Goal: Task Accomplishment & Management: Manage account settings

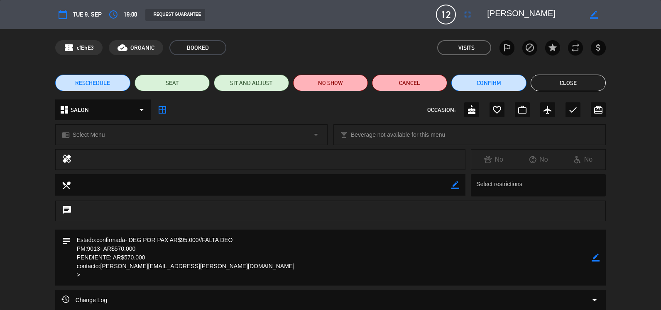
click at [550, 87] on button "Close" at bounding box center [567, 83] width 75 height 17
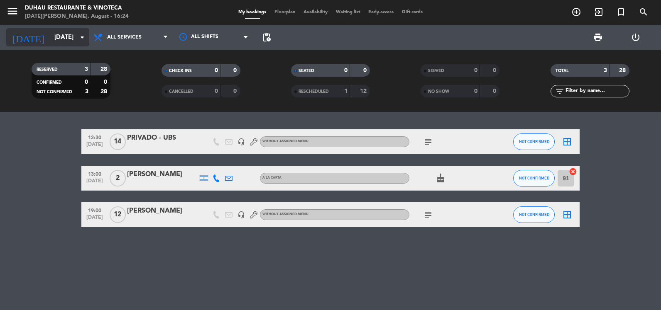
click at [52, 42] on input "[DATE]" at bounding box center [90, 37] width 80 height 15
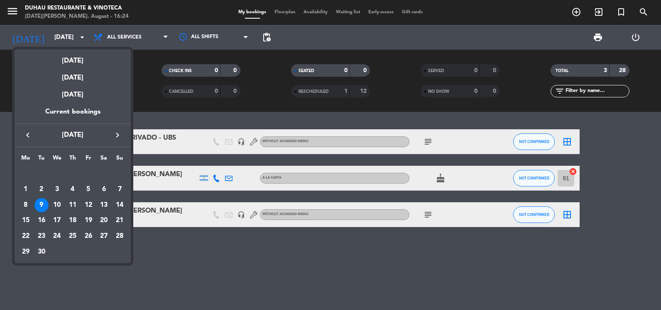
drag, startPoint x: 26, startPoint y: 136, endPoint x: 29, endPoint y: 140, distance: 5.2
click at [27, 136] on icon "keyboard_arrow_left" at bounding box center [28, 135] width 10 height 10
click at [26, 218] on div "18" at bounding box center [26, 221] width 14 height 14
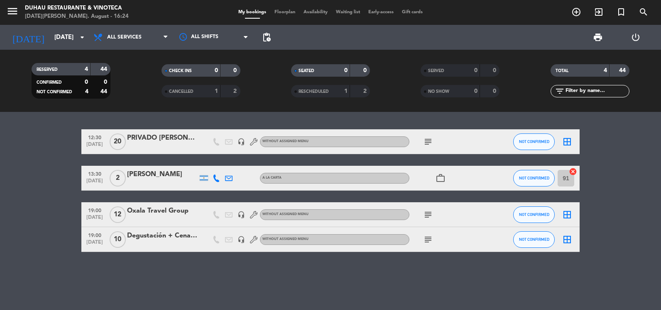
click at [425, 238] on icon "subject" at bounding box center [428, 240] width 10 height 10
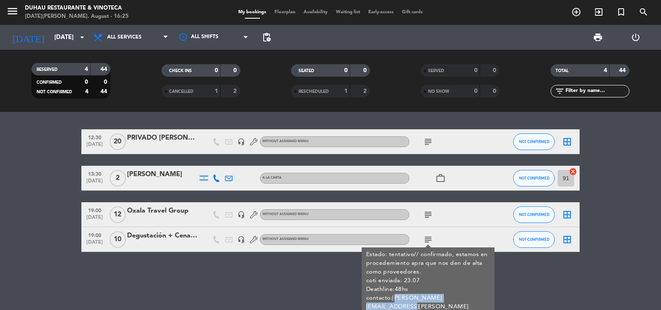
copy div "[PERSON_NAME][EMAIL_ADDRESS][PERSON_NAME][DOMAIN_NAME]"
drag, startPoint x: 394, startPoint y: 298, endPoint x: 482, endPoint y: 299, distance: 88.8
click at [482, 299] on div "Estado: tentativo// confirmado, estamos en procedemiento apra que nos den de al…" at bounding box center [428, 286] width 124 height 70
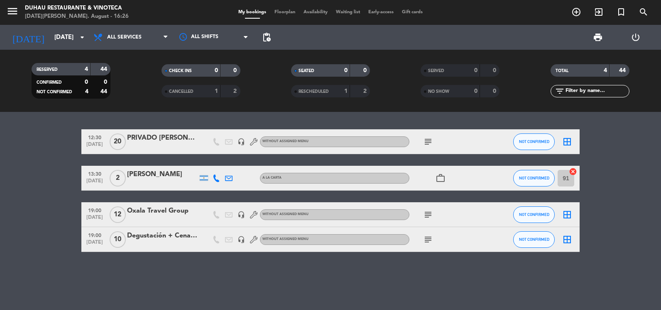
click at [54, 48] on div "[DATE] [DATE] arrow_drop_down" at bounding box center [47, 37] width 83 height 25
click at [57, 38] on input "[DATE]" at bounding box center [90, 37] width 80 height 15
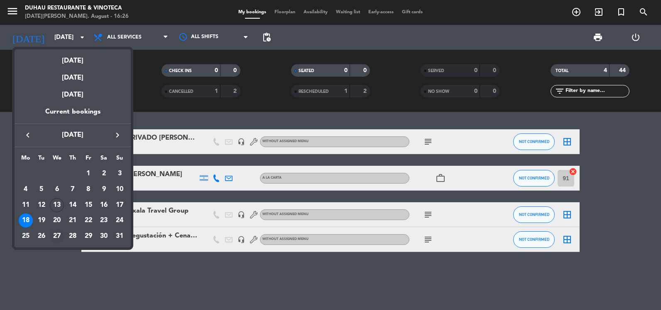
click at [59, 236] on div "27" at bounding box center [57, 237] width 14 height 14
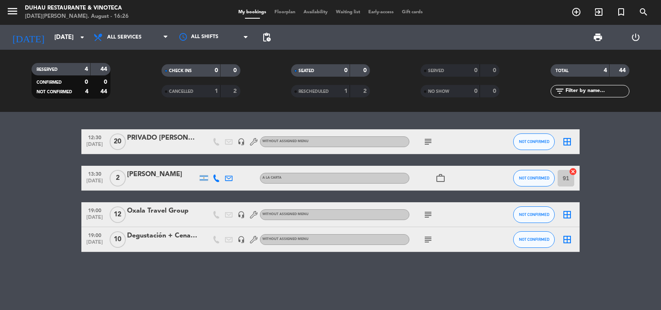
type input "[DATE]"
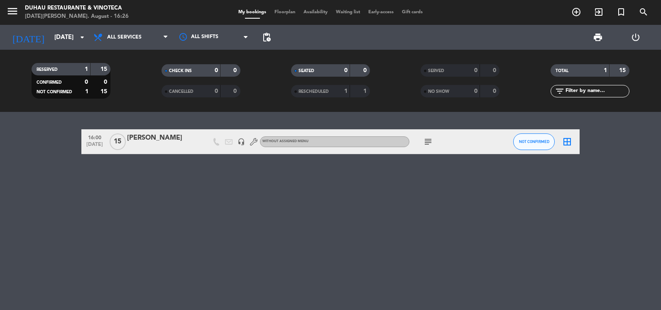
click at [431, 144] on icon "subject" at bounding box center [428, 142] width 10 height 10
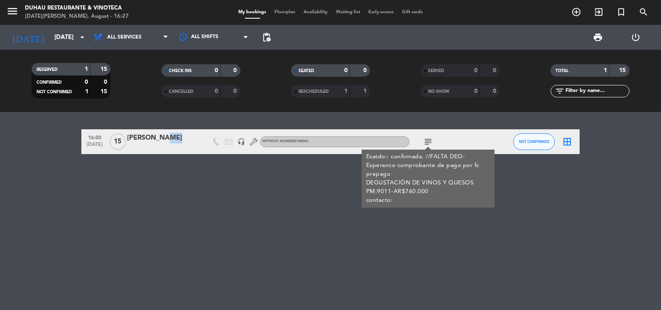
click at [158, 144] on div "[PERSON_NAME]" at bounding box center [162, 141] width 71 height 17
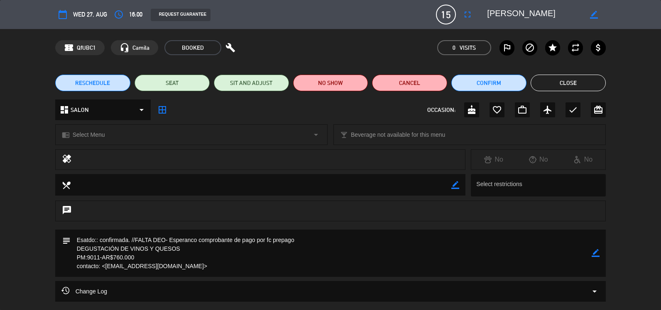
drag, startPoint x: 589, startPoint y: 248, endPoint x: 598, endPoint y: 251, distance: 9.7
click at [592, 249] on div "subject border_color" at bounding box center [330, 253] width 551 height 47
click at [600, 253] on div "subject border_color" at bounding box center [330, 253] width 551 height 47
click at [594, 251] on icon "border_color" at bounding box center [596, 253] width 8 height 8
drag, startPoint x: 147, startPoint y: 260, endPoint x: 93, endPoint y: 260, distance: 54.4
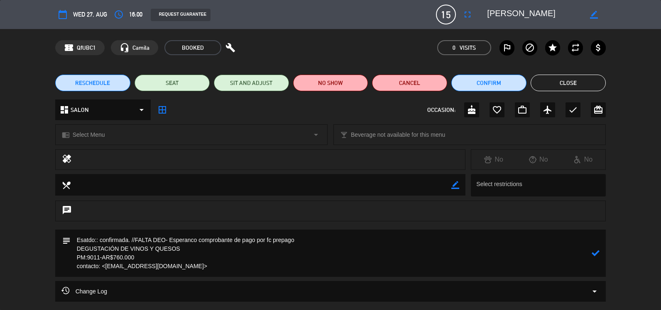
click at [93, 260] on textarea at bounding box center [331, 253] width 521 height 47
drag, startPoint x: 329, startPoint y: 243, endPoint x: 210, endPoint y: 241, distance: 119.6
click at [210, 241] on textarea at bounding box center [331, 253] width 521 height 47
type textarea "Esatdo:: confirmada. //FALTA DEO- Esperanco comprobante de retenciones actualiz…"
click at [596, 254] on icon at bounding box center [596, 253] width 8 height 8
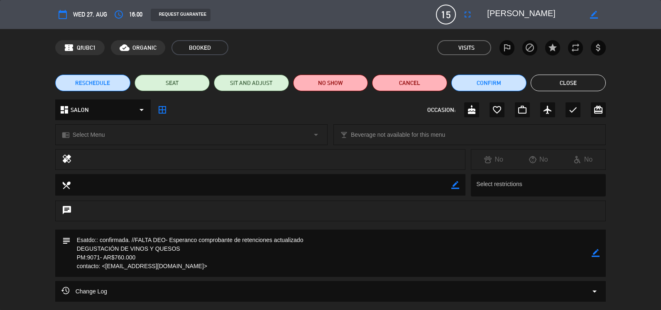
click at [555, 78] on button "Close" at bounding box center [567, 83] width 75 height 17
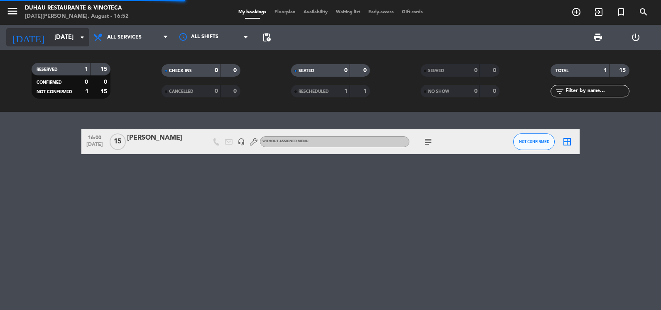
click at [56, 34] on input "[DATE]" at bounding box center [90, 37] width 80 height 15
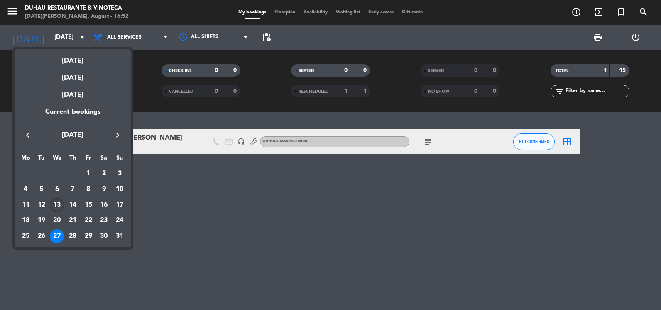
click at [56, 208] on div "13" at bounding box center [57, 205] width 14 height 14
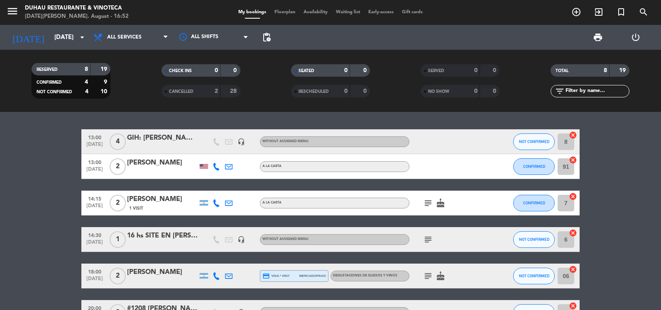
click at [162, 233] on div "16 hs SITE EN [PERSON_NAME][GEOGRAPHIC_DATA]" at bounding box center [162, 236] width 71 height 11
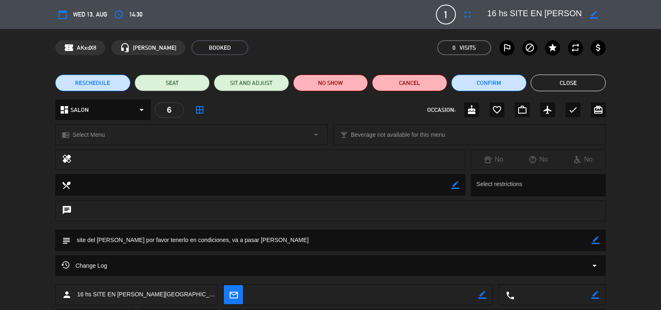
drag, startPoint x: 554, startPoint y: 83, endPoint x: 530, endPoint y: 86, distance: 23.5
click at [554, 83] on button "Close" at bounding box center [567, 83] width 75 height 17
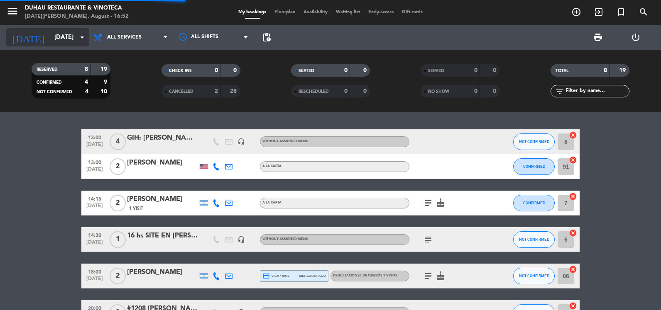
click at [61, 38] on input "[DATE]" at bounding box center [90, 37] width 80 height 15
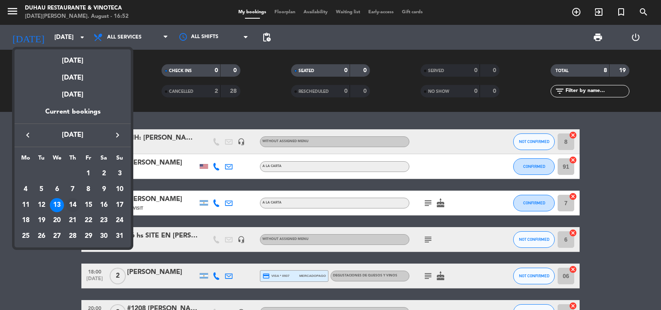
click at [68, 203] on div "14" at bounding box center [73, 205] width 14 height 14
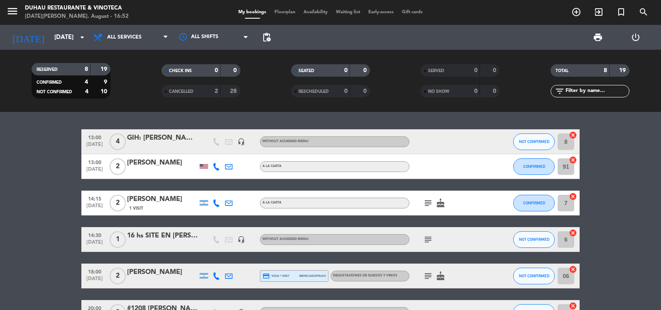
type input "[DATE]"
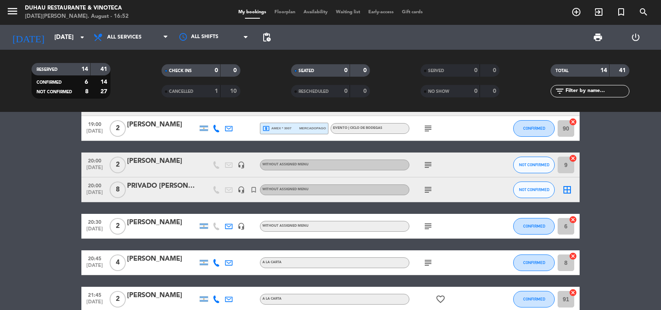
scroll to position [249, 0]
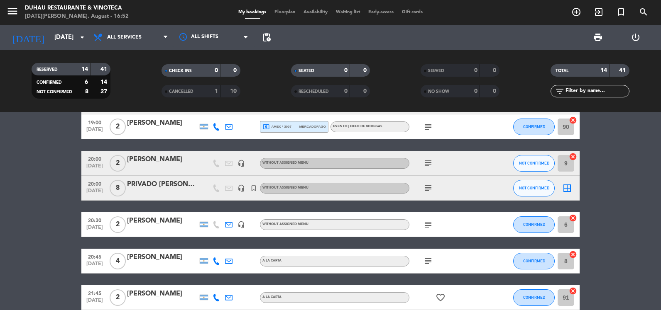
click at [159, 181] on div "PRIVADO [PERSON_NAME] Huawei - [PERSON_NAME]" at bounding box center [162, 184] width 71 height 11
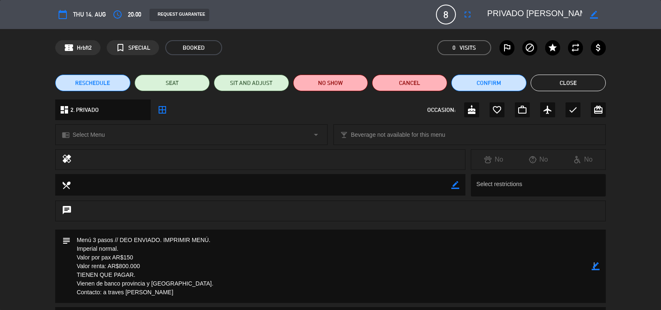
click at [594, 266] on icon "border_color" at bounding box center [596, 267] width 8 height 8
click at [241, 236] on textarea at bounding box center [331, 266] width 521 height 73
drag, startPoint x: 117, startPoint y: 272, endPoint x: 74, endPoint y: 275, distance: 43.3
click at [74, 275] on textarea at bounding box center [331, 266] width 521 height 73
click at [125, 248] on textarea at bounding box center [331, 266] width 521 height 73
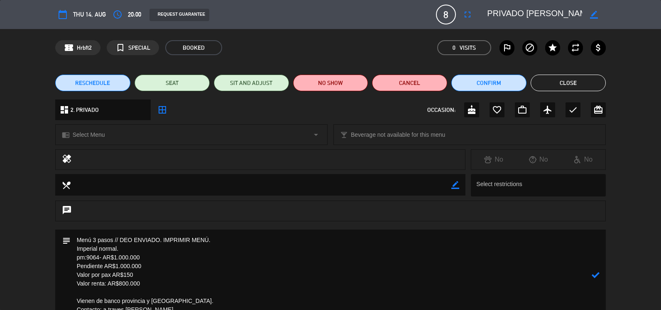
click at [160, 240] on textarea at bounding box center [331, 275] width 521 height 91
type textarea "Menú 3 pasos // DEO ENVIADO0 (NO DICE LA PM). IMPRIMIR MENÚ. Imperial normal. p…"
click at [610, 278] on div "subject" at bounding box center [330, 277] width 661 height 95
click at [596, 275] on icon at bounding box center [596, 275] width 8 height 8
